Goal: Task Accomplishment & Management: Use online tool/utility

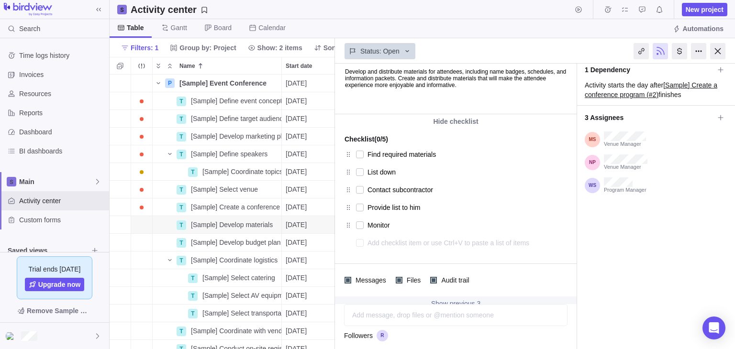
scroll to position [131, 0]
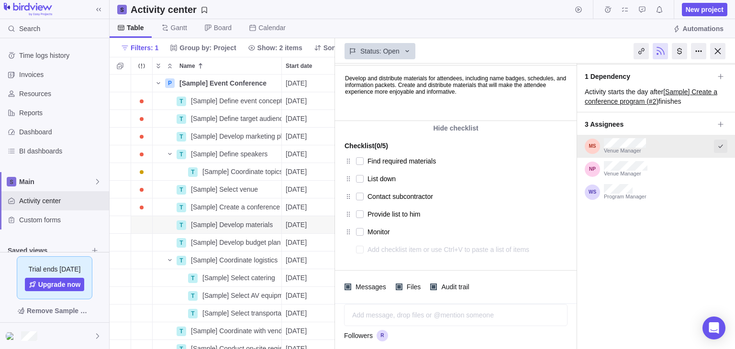
click at [376, 146] on icon "Select to mark an assignee's portion of work as completed (reciprocal with I'm …" at bounding box center [721, 147] width 8 height 8
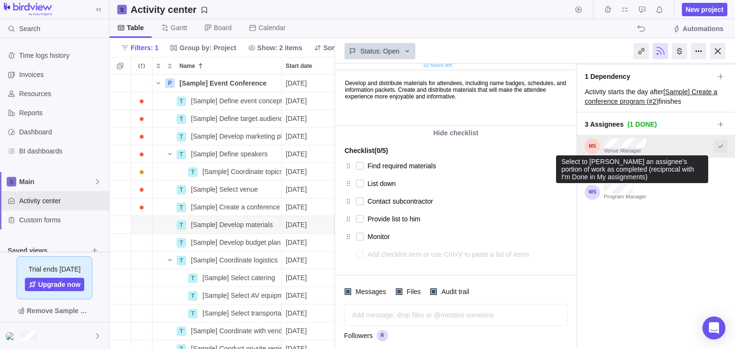
click at [376, 145] on icon "Select to mark an assignee's portion of work as completed (reciprocal with I'm …" at bounding box center [721, 147] width 8 height 8
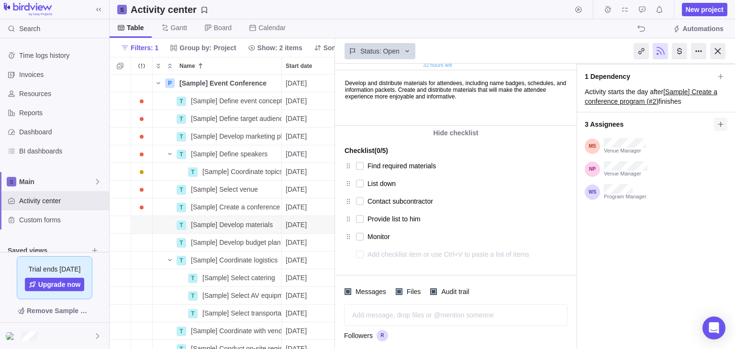
click at [376, 124] on icon at bounding box center [721, 125] width 8 height 8
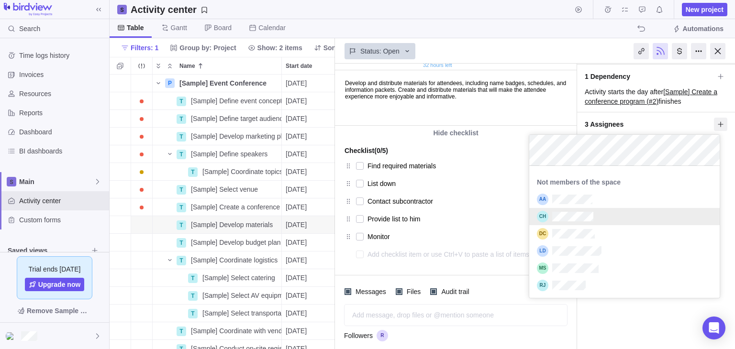
scroll to position [253, 0]
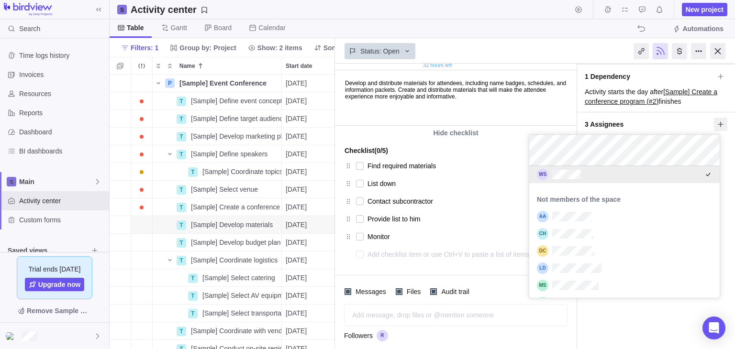
click at [376, 121] on span "3 Assignees" at bounding box center [649, 124] width 129 height 16
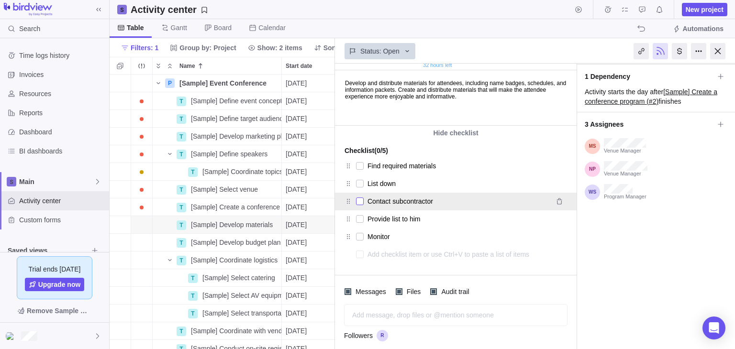
click at [361, 199] on div at bounding box center [360, 201] width 8 height 13
click at [362, 201] on div at bounding box center [360, 201] width 8 height 13
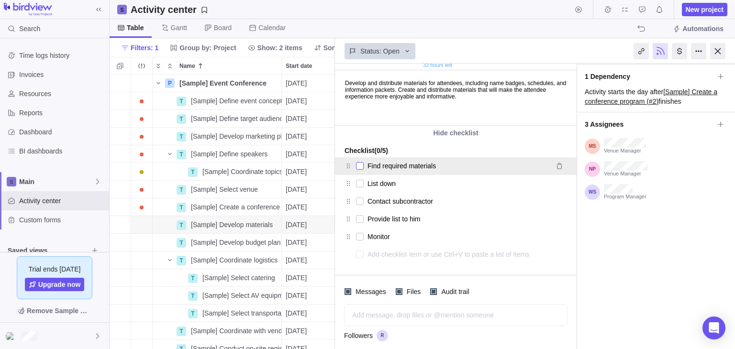
click at [360, 166] on div at bounding box center [360, 165] width 8 height 13
click at [360, 165] on div at bounding box center [360, 165] width 8 height 13
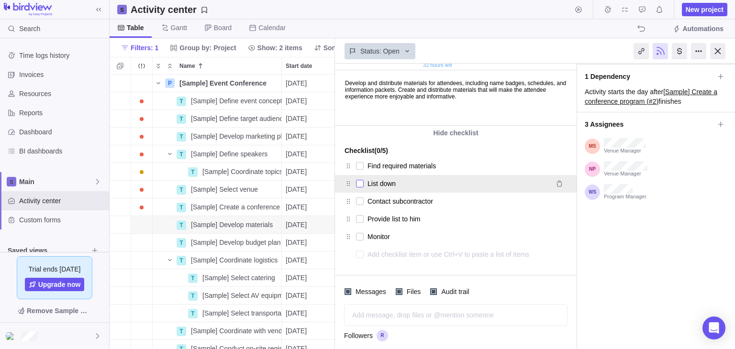
click at [363, 179] on div at bounding box center [360, 183] width 8 height 13
click at [358, 180] on div at bounding box center [360, 183] width 8 height 13
type textarea "x"
click at [376, 140] on div "Checklist (0/5) Find required materials List down Contact subcontractor Provide…" at bounding box center [456, 201] width 242 height 123
